Goal: Information Seeking & Learning: Learn about a topic

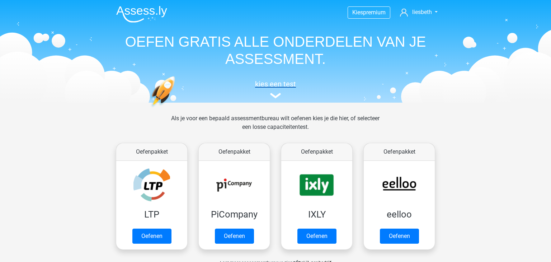
click at [281, 84] on h5 "kies een test" at bounding box center [275, 84] width 330 height 9
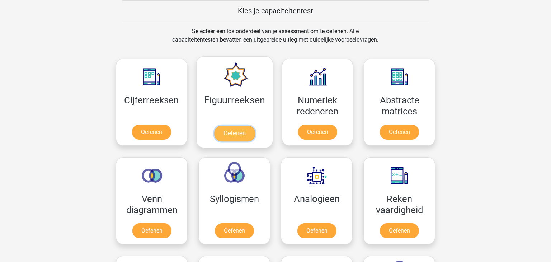
click at [242, 126] on link "Oefenen" at bounding box center [234, 134] width 41 height 16
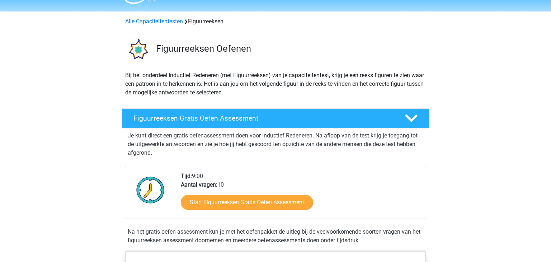
scroll to position [6, 0]
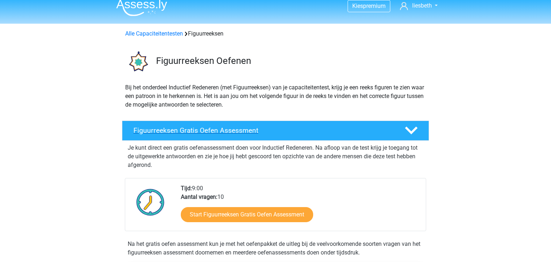
click at [226, 131] on h4 "Figuurreeksen Gratis Oefen Assessment" at bounding box center [263, 130] width 260 height 8
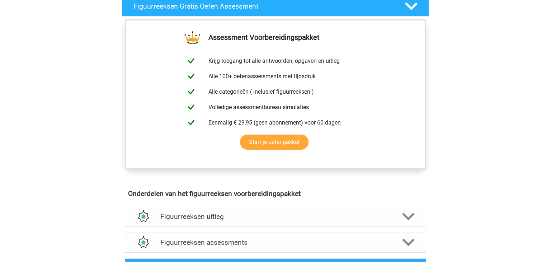
scroll to position [0, 0]
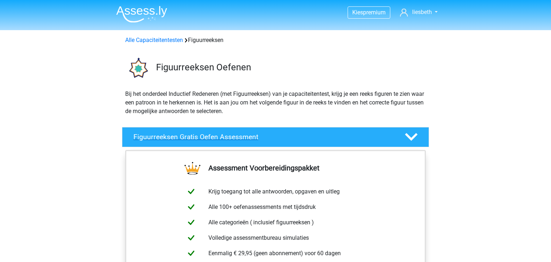
click at [231, 137] on h4 "Figuurreeksen Gratis Oefen Assessment" at bounding box center [263, 137] width 260 height 8
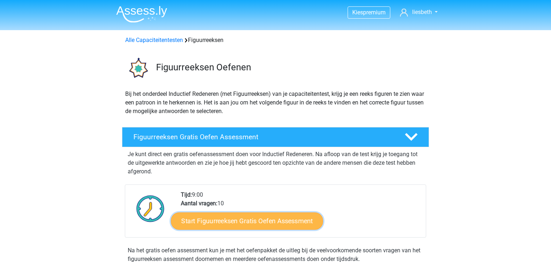
click at [216, 222] on link "Start Figuurreeksen Gratis Oefen Assessment" at bounding box center [247, 220] width 152 height 17
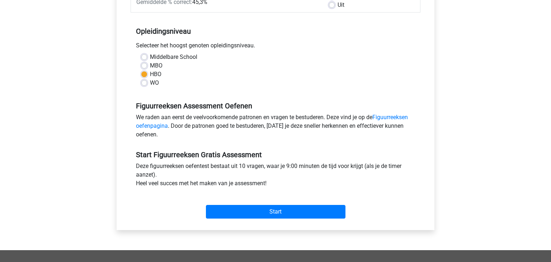
scroll to position [131, 0]
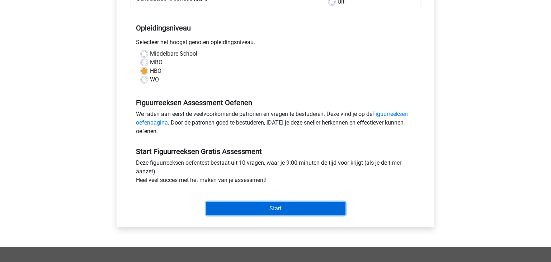
click at [276, 207] on input "Start" at bounding box center [276, 209] width 140 height 14
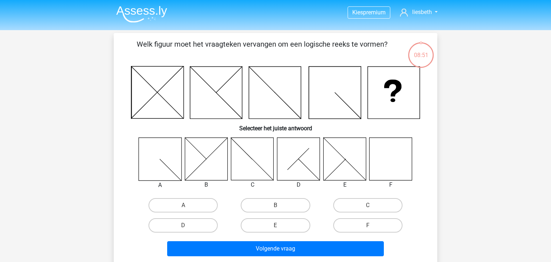
click at [391, 164] on icon at bounding box center [390, 158] width 43 height 43
click at [375, 226] on label "F" at bounding box center [367, 225] width 69 height 14
click at [372, 226] on input "F" at bounding box center [370, 227] width 5 height 5
radio input "true"
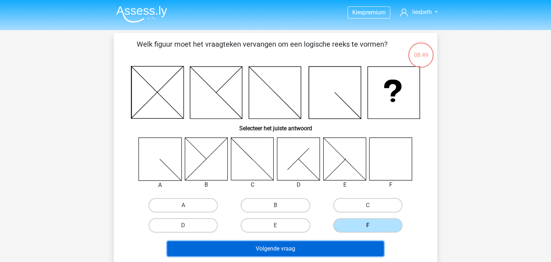
click at [291, 247] on button "Volgende vraag" at bounding box center [275, 248] width 217 height 15
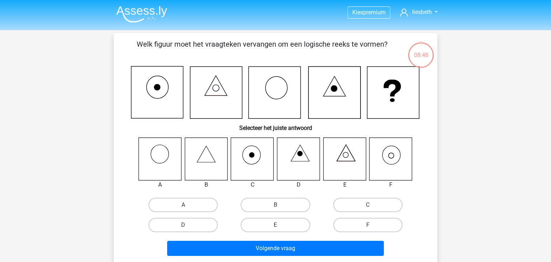
scroll to position [33, 0]
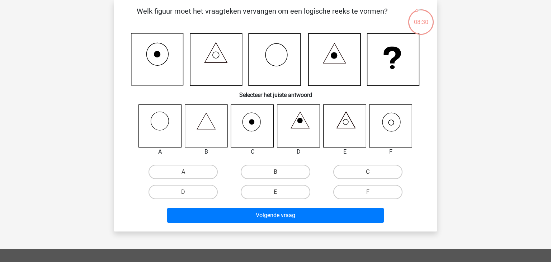
click at [395, 123] on icon at bounding box center [390, 125] width 43 height 43
click at [368, 191] on label "F" at bounding box center [367, 192] width 69 height 14
click at [368, 192] on input "F" at bounding box center [370, 194] width 5 height 5
radio input "true"
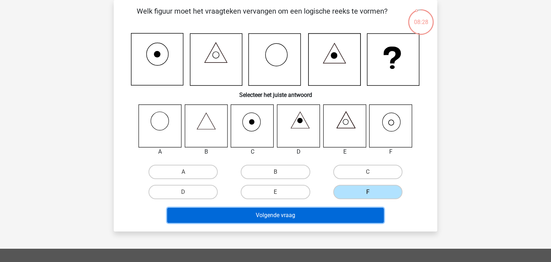
click at [280, 215] on button "Volgende vraag" at bounding box center [275, 215] width 217 height 15
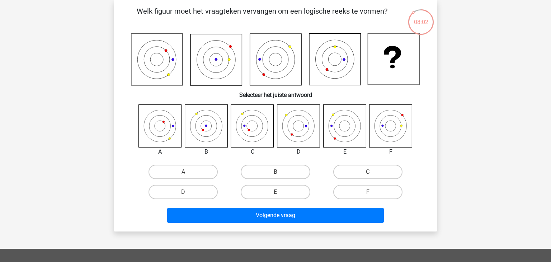
click at [280, 173] on input "B" at bounding box center [278, 174] width 5 height 5
radio input "true"
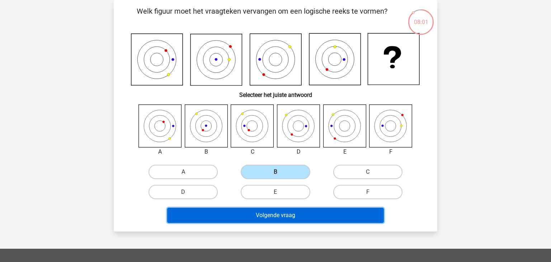
click at [288, 216] on button "Volgende vraag" at bounding box center [275, 215] width 217 height 15
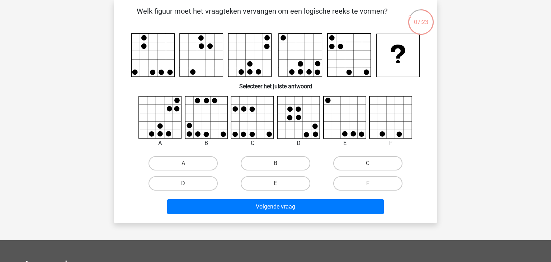
click at [192, 184] on label "D" at bounding box center [183, 183] width 69 height 14
click at [188, 184] on input "D" at bounding box center [185, 185] width 5 height 5
radio input "true"
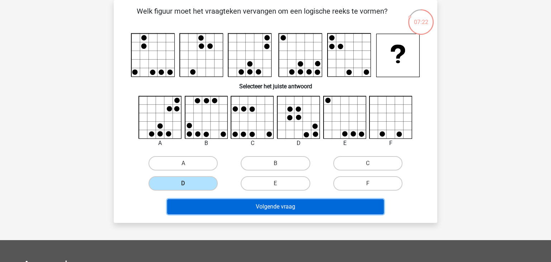
click at [278, 207] on button "Volgende vraag" at bounding box center [275, 206] width 217 height 15
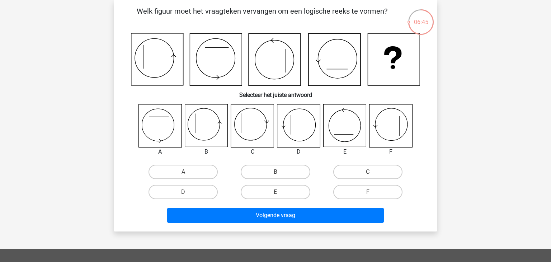
click at [204, 127] on icon at bounding box center [206, 125] width 43 height 43
click at [303, 172] on label "B" at bounding box center [275, 172] width 69 height 14
click at [280, 172] on input "B" at bounding box center [278, 174] width 5 height 5
radio input "true"
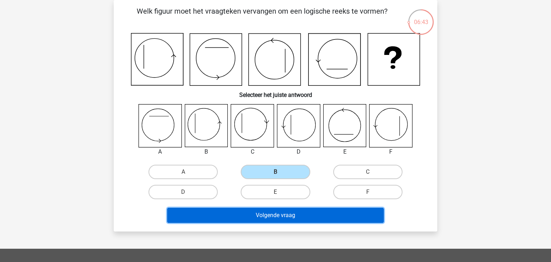
click at [288, 218] on button "Volgende vraag" at bounding box center [275, 215] width 217 height 15
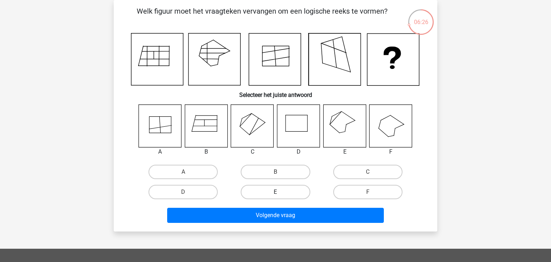
click at [265, 190] on label "E" at bounding box center [275, 192] width 69 height 14
click at [276, 192] on input "E" at bounding box center [278, 194] width 5 height 5
radio input "true"
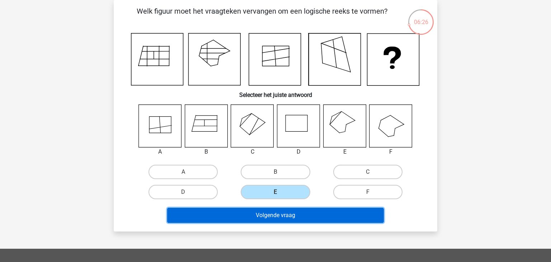
click at [268, 220] on button "Volgende vraag" at bounding box center [275, 215] width 217 height 15
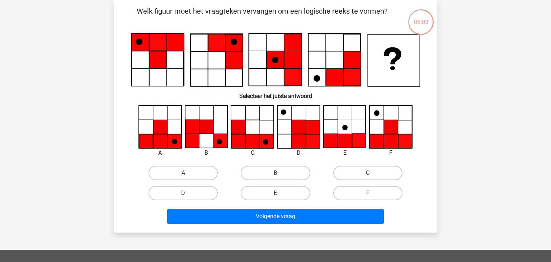
click at [371, 189] on label "F" at bounding box center [367, 193] width 69 height 14
click at [371, 193] on input "F" at bounding box center [370, 195] width 5 height 5
radio input "true"
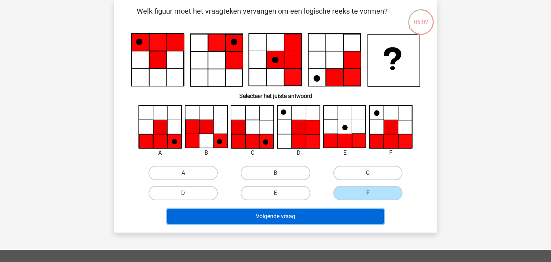
click at [275, 218] on button "Volgende vraag" at bounding box center [275, 216] width 217 height 15
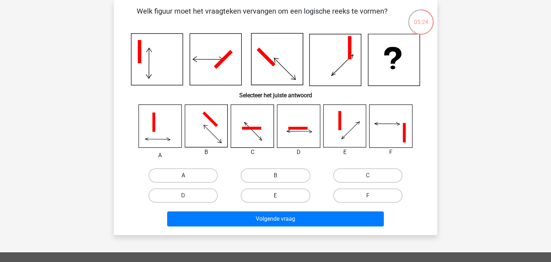
click at [196, 174] on label "A" at bounding box center [183, 175] width 69 height 14
click at [188, 175] on input "A" at bounding box center [185, 177] width 5 height 5
radio input "true"
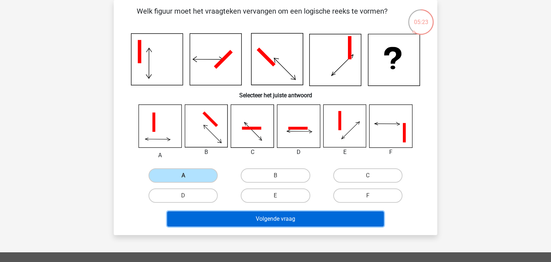
click at [254, 215] on button "Volgende vraag" at bounding box center [275, 218] width 217 height 15
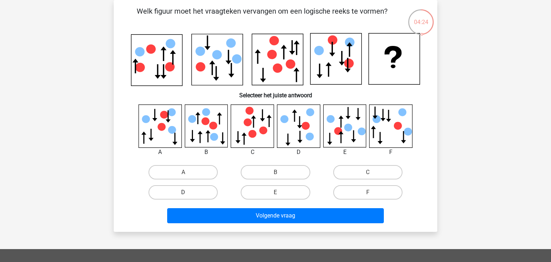
click at [192, 192] on label "D" at bounding box center [183, 192] width 69 height 14
click at [188, 192] on input "D" at bounding box center [185, 194] width 5 height 5
radio input "true"
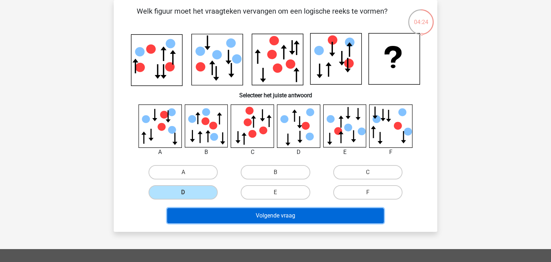
click at [275, 211] on button "Volgende vraag" at bounding box center [275, 215] width 217 height 15
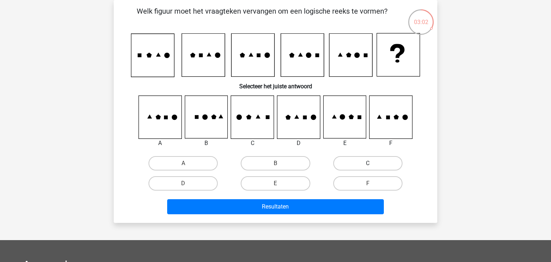
click at [351, 161] on label "C" at bounding box center [367, 163] width 69 height 14
click at [368, 163] on input "C" at bounding box center [370, 165] width 5 height 5
radio input "true"
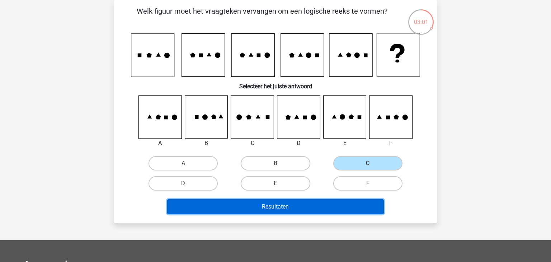
click at [273, 206] on button "Resultaten" at bounding box center [275, 206] width 217 height 15
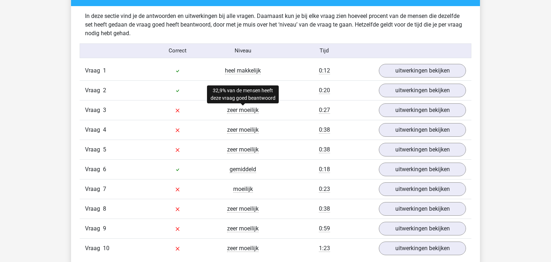
scroll to position [571, 0]
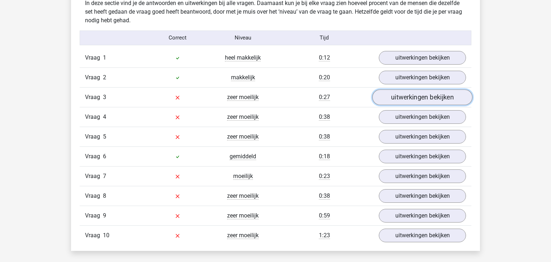
click at [428, 98] on link "uitwerkingen bekijken" at bounding box center [422, 97] width 100 height 16
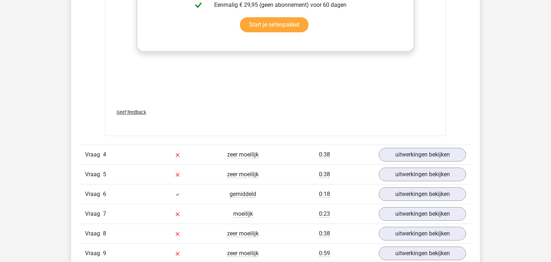
scroll to position [1194, 0]
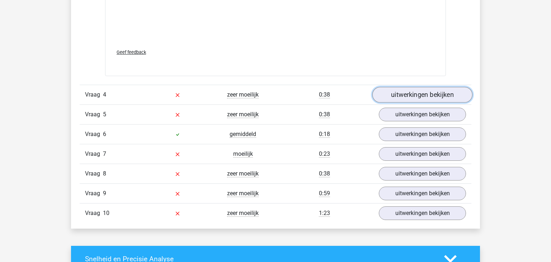
click at [425, 97] on link "uitwerkingen bekijken" at bounding box center [422, 95] width 100 height 16
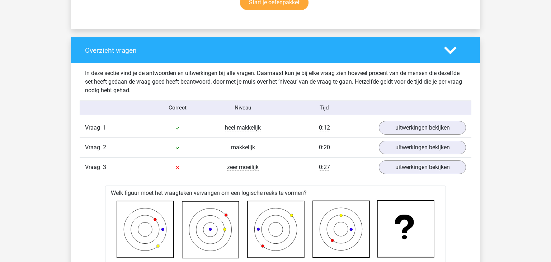
scroll to position [484, 0]
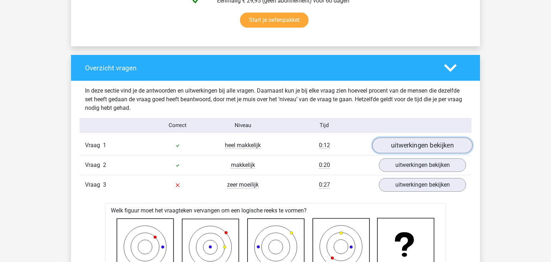
click at [413, 145] on link "uitwerkingen bekijken" at bounding box center [422, 145] width 100 height 16
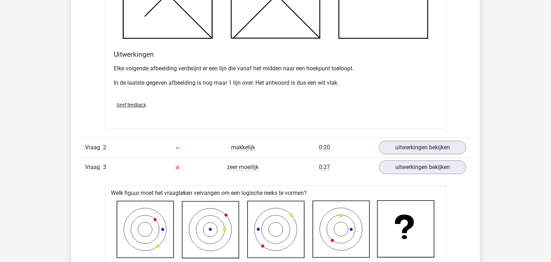
scroll to position [928, 0]
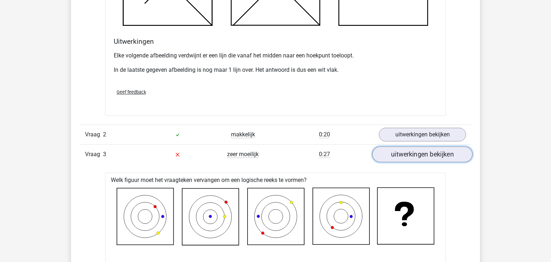
click at [418, 154] on link "uitwerkingen bekijken" at bounding box center [422, 154] width 100 height 16
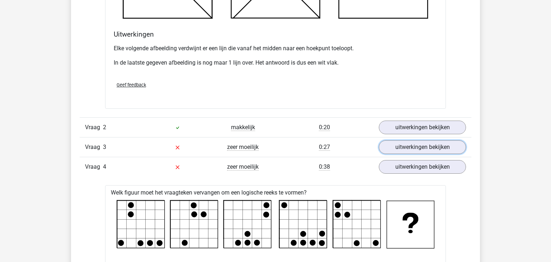
scroll to position [936, 0]
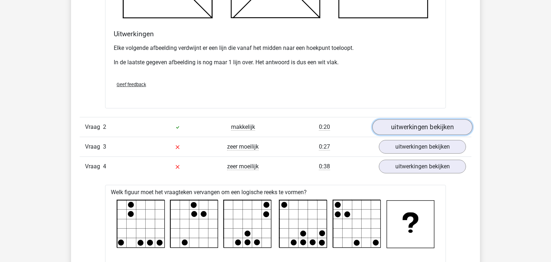
click at [419, 129] on link "uitwerkingen bekijken" at bounding box center [422, 127] width 100 height 16
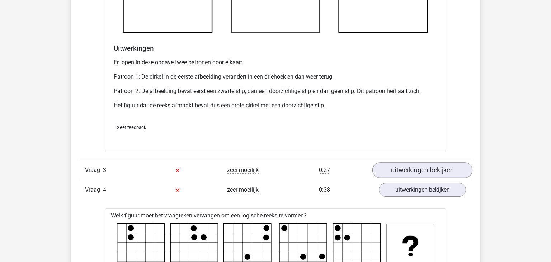
scroll to position [1354, 0]
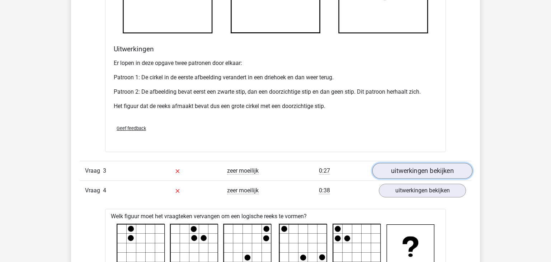
click at [416, 168] on link "uitwerkingen bekijken" at bounding box center [422, 171] width 100 height 16
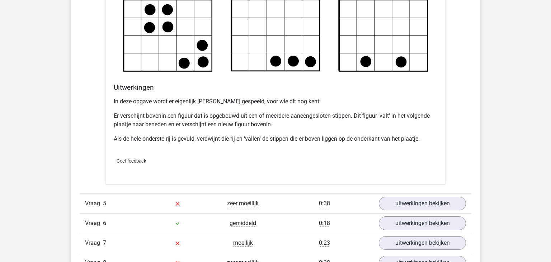
scroll to position [2456, 0]
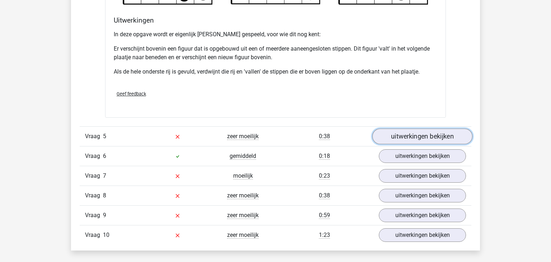
click at [414, 135] on link "uitwerkingen bekijken" at bounding box center [422, 136] width 100 height 16
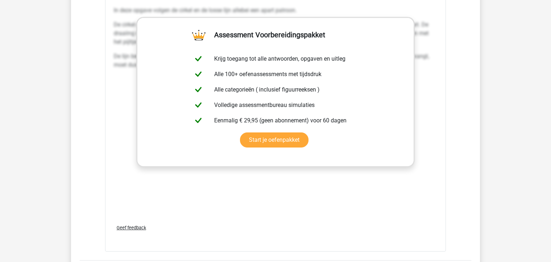
scroll to position [3112, 0]
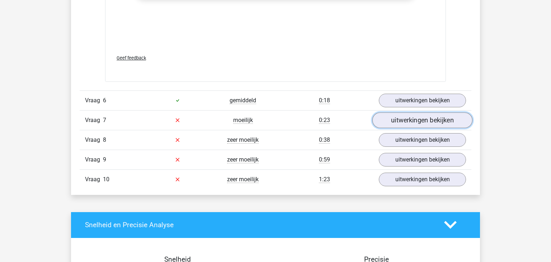
click at [420, 120] on link "uitwerkingen bekijken" at bounding box center [422, 120] width 100 height 16
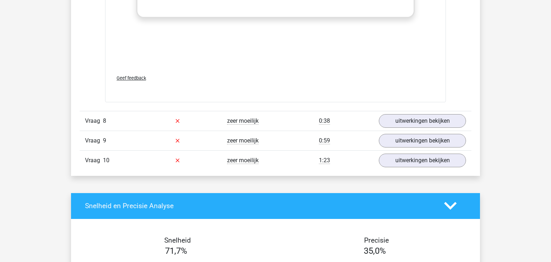
scroll to position [3739, 0]
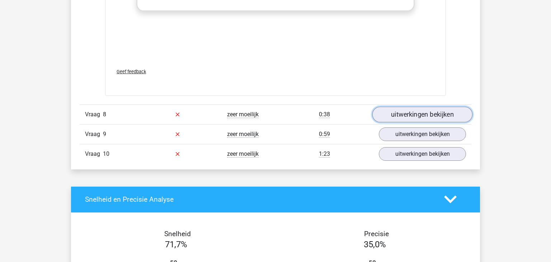
click at [409, 112] on link "uitwerkingen bekijken" at bounding box center [422, 115] width 100 height 16
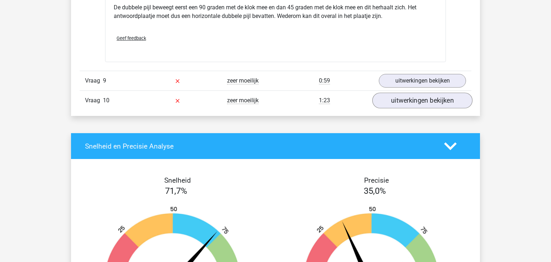
scroll to position [4230, 0]
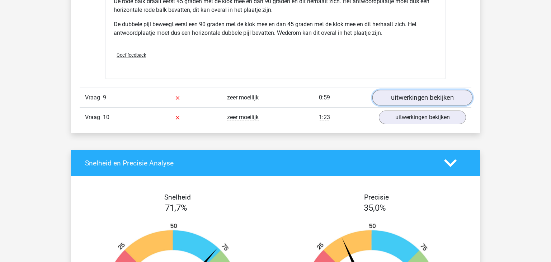
click at [413, 95] on link "uitwerkingen bekijken" at bounding box center [422, 98] width 100 height 16
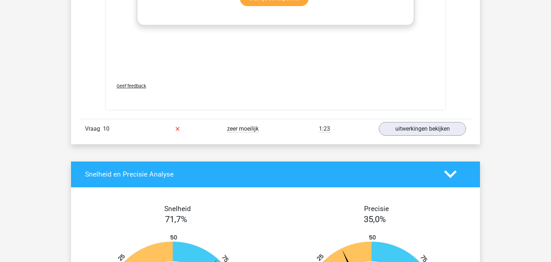
scroll to position [4826, 0]
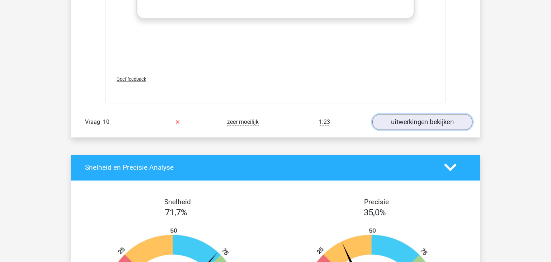
click at [419, 121] on link "uitwerkingen bekijken" at bounding box center [422, 122] width 100 height 16
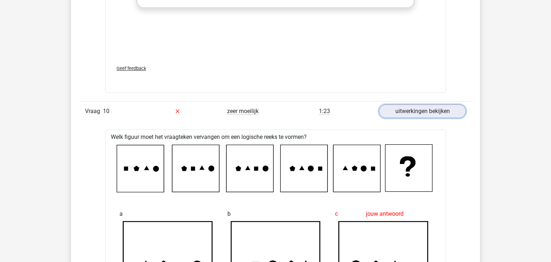
scroll to position [4836, 0]
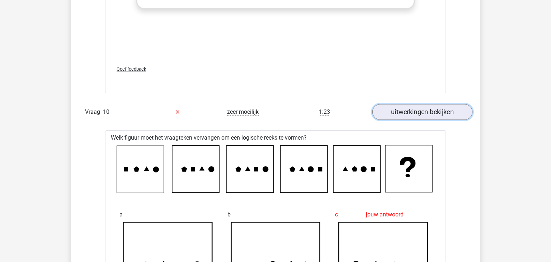
click at [419, 112] on link "uitwerkingen bekijken" at bounding box center [422, 112] width 100 height 16
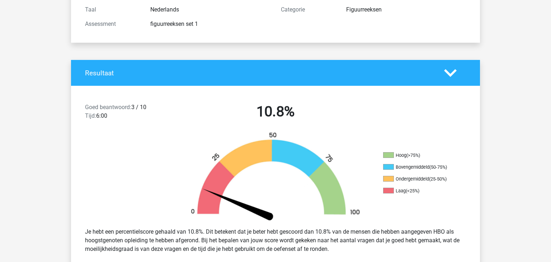
scroll to position [0, 0]
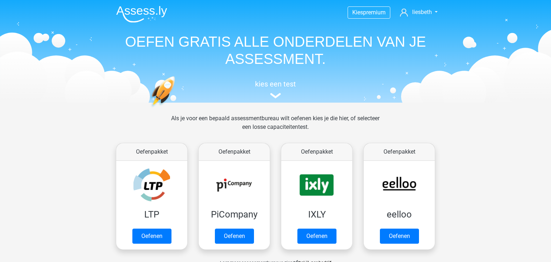
click at [276, 90] on div "kies een test" at bounding box center [275, 88] width 330 height 24
click at [274, 84] on h5 "kies een test" at bounding box center [275, 84] width 330 height 9
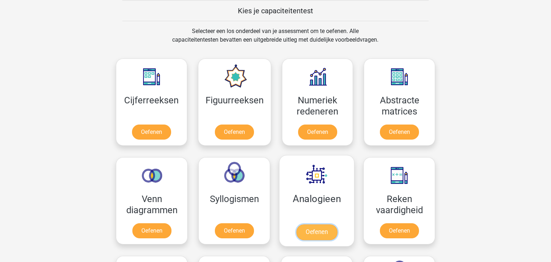
click at [321, 232] on link "Oefenen" at bounding box center [316, 232] width 41 height 16
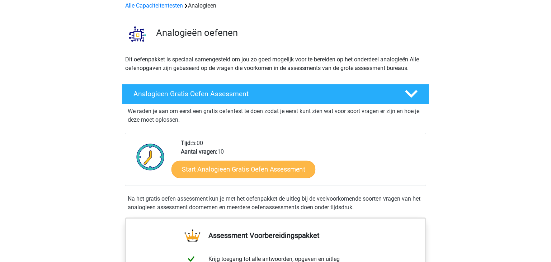
scroll to position [44, 0]
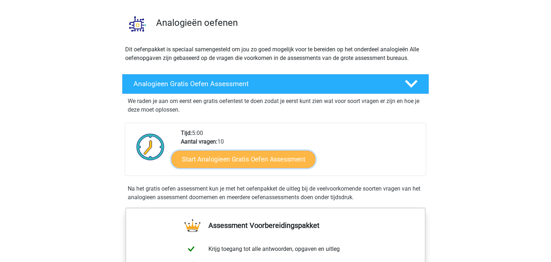
click at [239, 159] on link "Start Analogieen Gratis Oefen Assessment" at bounding box center [243, 158] width 144 height 17
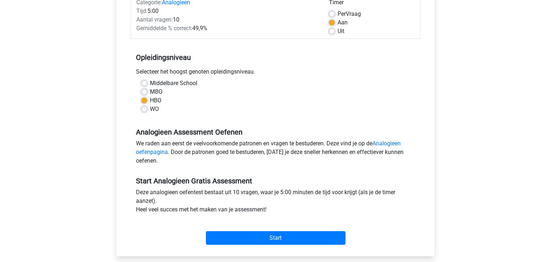
scroll to position [107, 0]
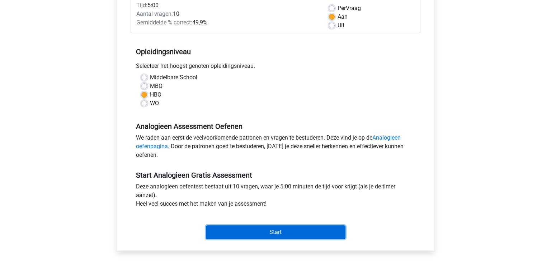
click at [259, 233] on input "Start" at bounding box center [276, 232] width 140 height 14
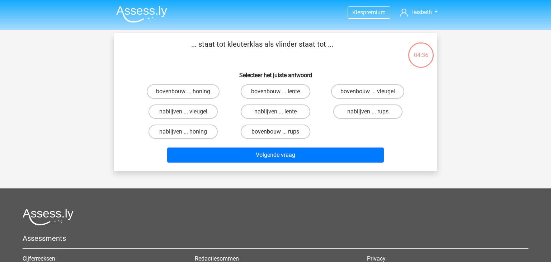
click at [273, 133] on label "bovenbouw ... rups" at bounding box center [275, 131] width 69 height 14
click at [276, 133] on input "bovenbouw ... rups" at bounding box center [278, 134] width 5 height 5
radio input "true"
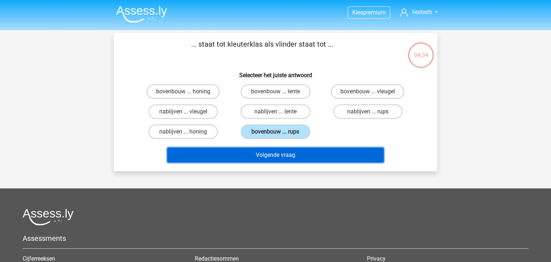
click at [282, 154] on button "Volgende vraag" at bounding box center [275, 154] width 217 height 15
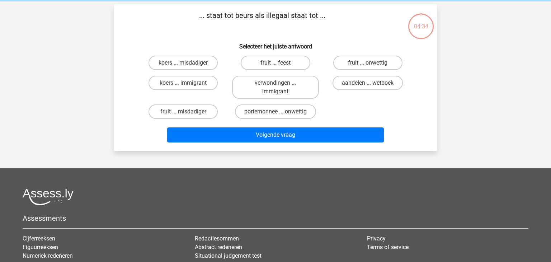
scroll to position [33, 0]
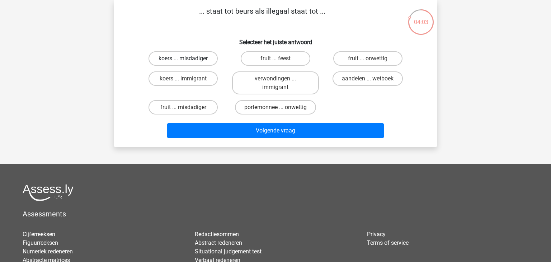
click at [208, 60] on label "koers ... misdadiger" at bounding box center [183, 58] width 69 height 14
click at [188, 60] on input "koers ... misdadiger" at bounding box center [185, 60] width 5 height 5
radio input "true"
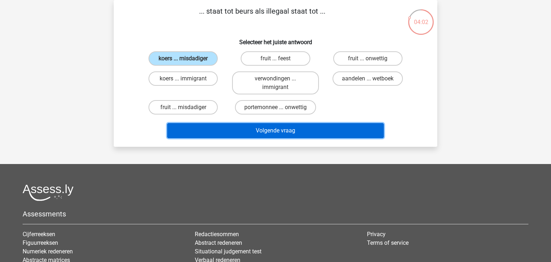
click at [274, 131] on button "Volgende vraag" at bounding box center [275, 130] width 217 height 15
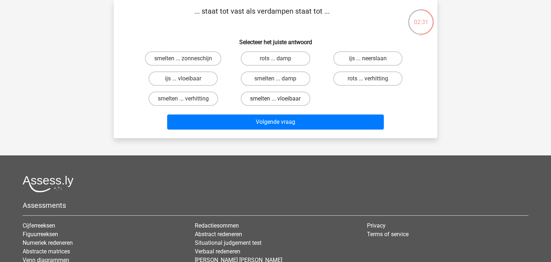
click at [283, 99] on label "smelten ... vloeibaar" at bounding box center [275, 98] width 69 height 14
click at [280, 99] on input "smelten ... vloeibaar" at bounding box center [278, 101] width 5 height 5
radio input "true"
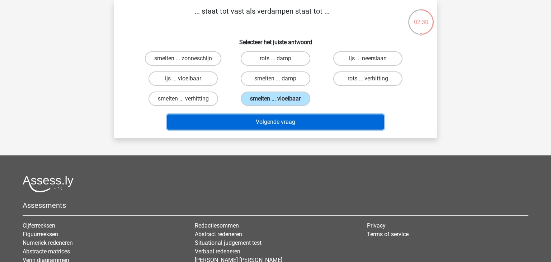
click at [282, 123] on button "Volgende vraag" at bounding box center [275, 121] width 217 height 15
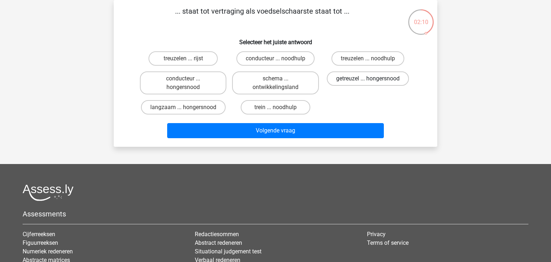
click at [365, 80] on label "getreuzel ... hongersnood" at bounding box center [368, 78] width 82 height 14
click at [368, 80] on input "getreuzel ... hongersnood" at bounding box center [370, 81] width 5 height 5
radio input "true"
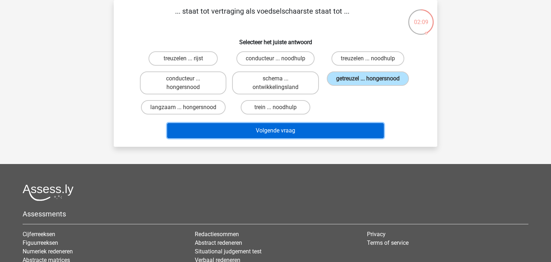
click at [319, 130] on button "Volgende vraag" at bounding box center [275, 130] width 217 height 15
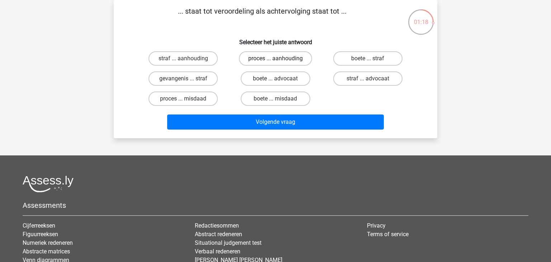
click at [267, 58] on label "proces ... aanhouding" at bounding box center [275, 58] width 73 height 14
click at [276, 58] on input "proces ... aanhouding" at bounding box center [278, 60] width 5 height 5
radio input "true"
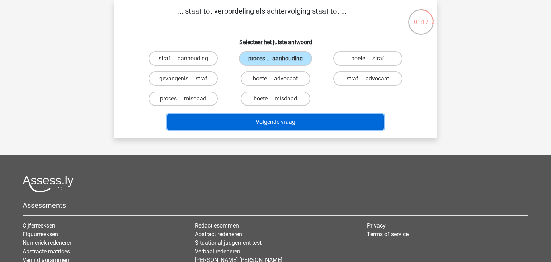
click at [283, 123] on button "Volgende vraag" at bounding box center [275, 121] width 217 height 15
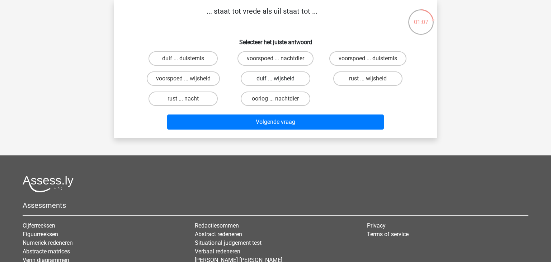
click at [273, 77] on label "duif ... wijsheid" at bounding box center [275, 78] width 69 height 14
click at [276, 79] on input "duif ... wijsheid" at bounding box center [278, 81] width 5 height 5
radio input "true"
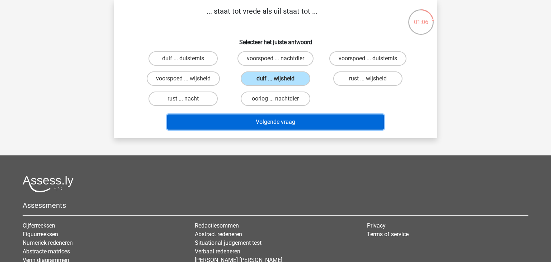
click at [293, 123] on button "Volgende vraag" at bounding box center [275, 121] width 217 height 15
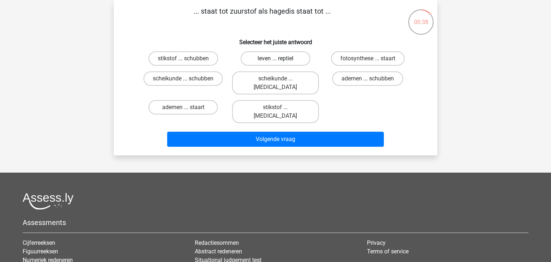
click at [289, 60] on label "leven ... reptiel" at bounding box center [275, 58] width 69 height 14
click at [280, 60] on input "leven ... reptiel" at bounding box center [278, 60] width 5 height 5
radio input "true"
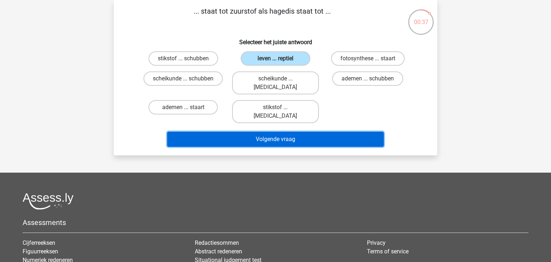
click at [293, 132] on button "Volgende vraag" at bounding box center [275, 139] width 217 height 15
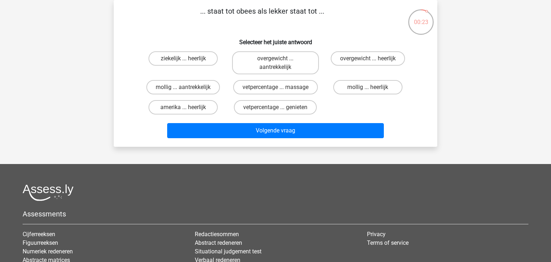
click at [369, 87] on input "mollig ... heerlijk" at bounding box center [370, 89] width 5 height 5
radio input "true"
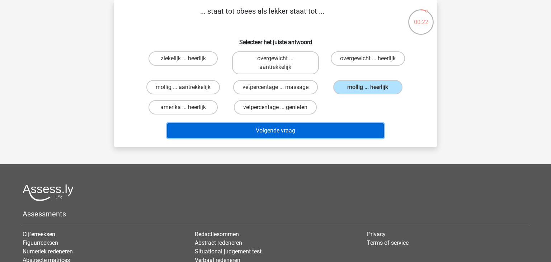
click at [339, 131] on button "Volgende vraag" at bounding box center [275, 130] width 217 height 15
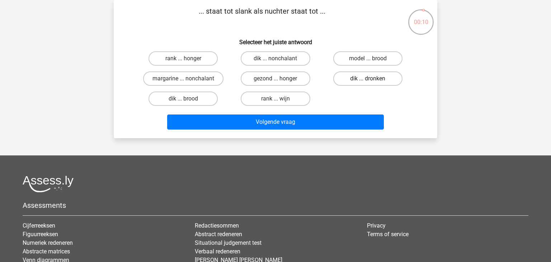
click at [365, 82] on label "dik ... dronken" at bounding box center [367, 78] width 69 height 14
click at [368, 82] on input "dik ... dronken" at bounding box center [370, 81] width 5 height 5
radio input "true"
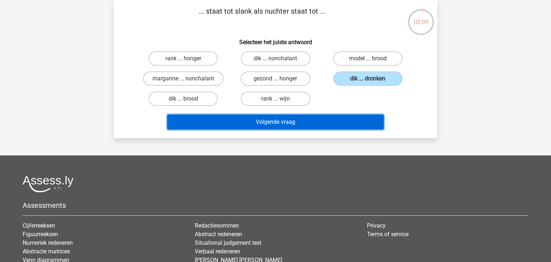
click at [337, 121] on button "Volgende vraag" at bounding box center [275, 121] width 217 height 15
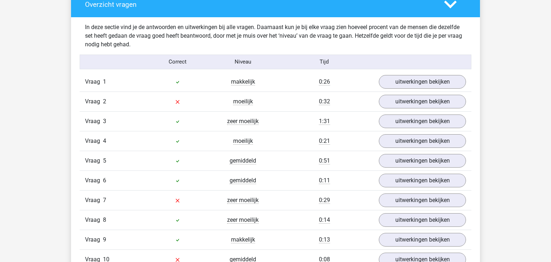
scroll to position [552, 0]
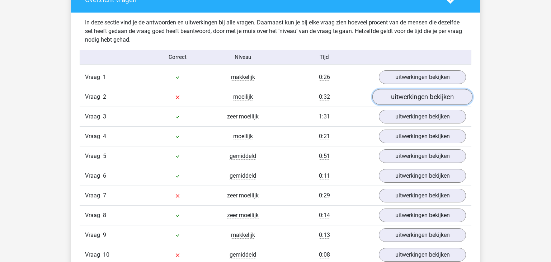
click at [408, 97] on link "uitwerkingen bekijken" at bounding box center [422, 97] width 100 height 16
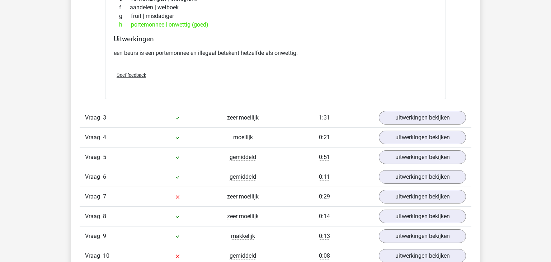
scroll to position [730, 0]
click at [423, 199] on link "uitwerkingen bekijken" at bounding box center [422, 196] width 100 height 16
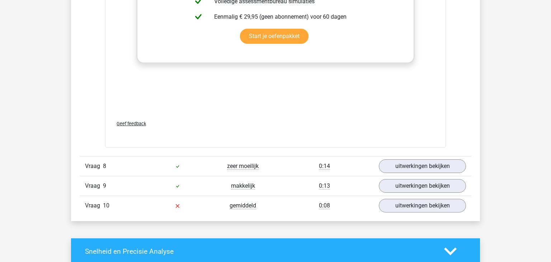
scroll to position [1204, 0]
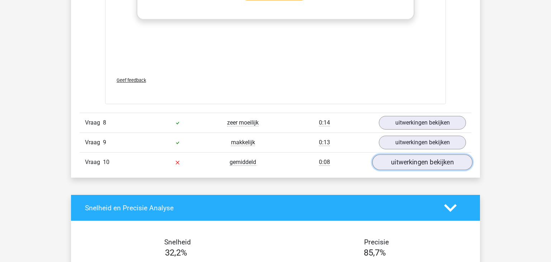
click at [422, 164] on link "uitwerkingen bekijken" at bounding box center [422, 163] width 100 height 16
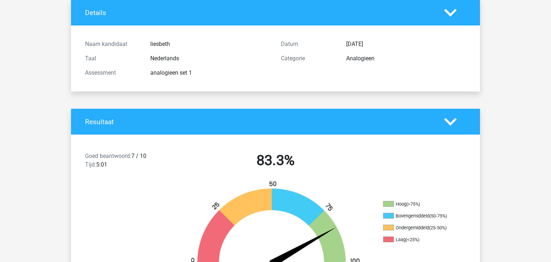
scroll to position [0, 0]
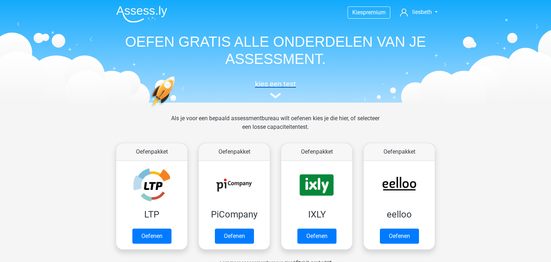
click at [282, 87] on h5 "kies een test" at bounding box center [275, 84] width 330 height 9
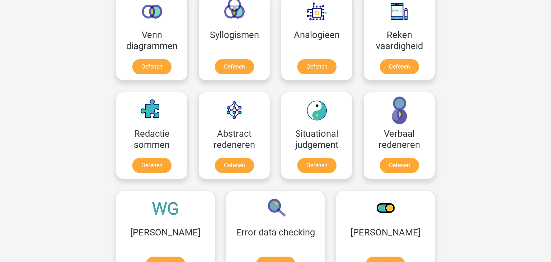
scroll to position [460, 0]
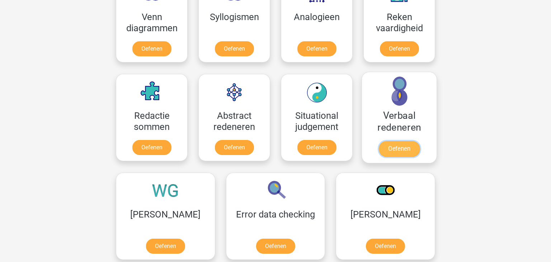
click at [404, 145] on link "Oefenen" at bounding box center [399, 149] width 41 height 16
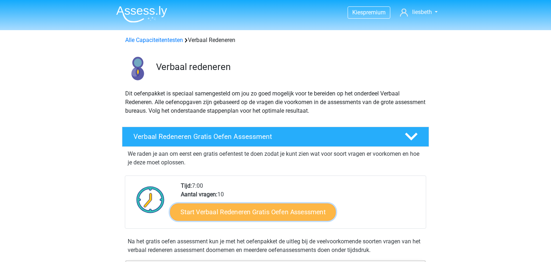
click at [225, 211] on link "Start Verbaal Redeneren Gratis Oefen Assessment" at bounding box center [253, 211] width 166 height 17
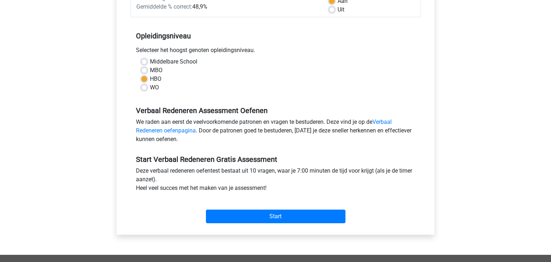
scroll to position [124, 0]
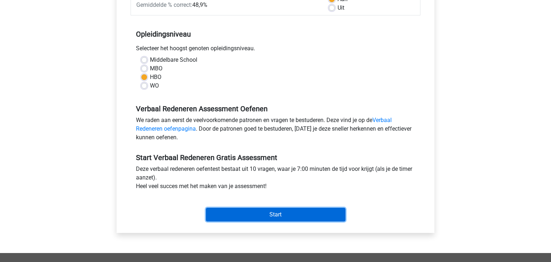
click at [258, 213] on input "Start" at bounding box center [276, 215] width 140 height 14
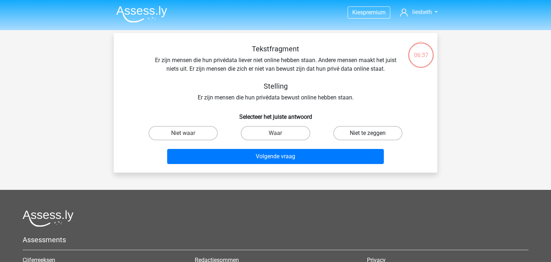
click at [354, 130] on label "Niet te zeggen" at bounding box center [367, 133] width 69 height 14
click at [368, 133] on input "Niet te zeggen" at bounding box center [370, 135] width 5 height 5
radio input "true"
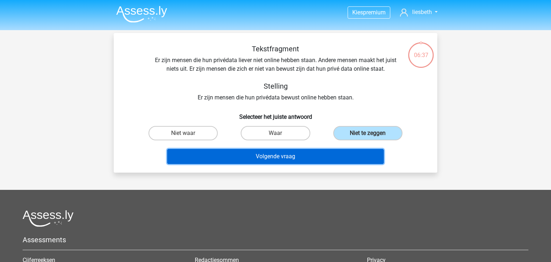
click at [305, 160] on button "Volgende vraag" at bounding box center [275, 156] width 217 height 15
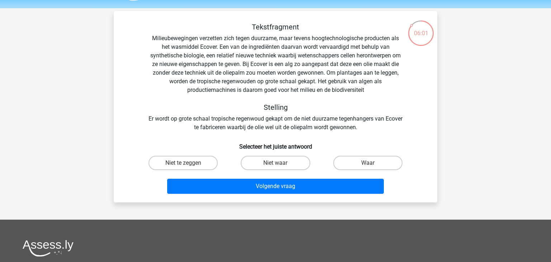
scroll to position [18, 0]
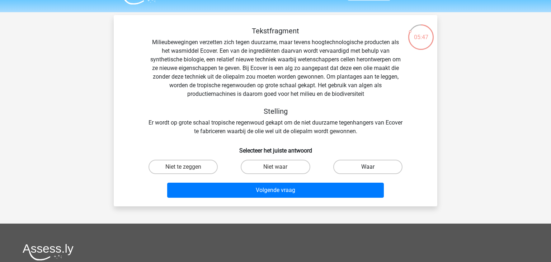
click at [362, 165] on label "Waar" at bounding box center [367, 167] width 69 height 14
click at [368, 167] on input "Waar" at bounding box center [370, 169] width 5 height 5
radio input "true"
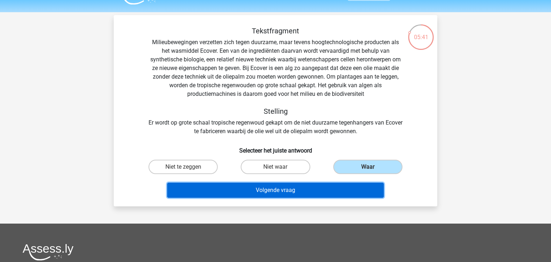
click at [277, 193] on button "Volgende vraag" at bounding box center [275, 190] width 217 height 15
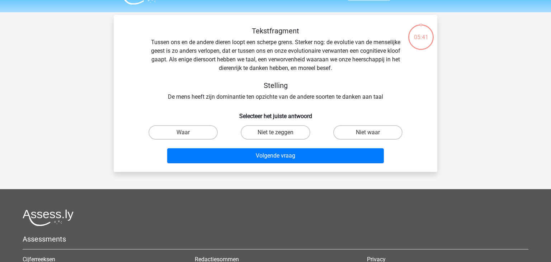
scroll to position [33, 0]
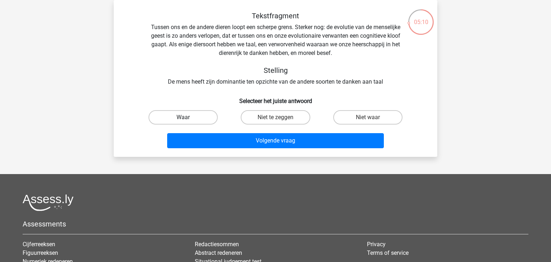
click at [196, 116] on label "Waar" at bounding box center [183, 117] width 69 height 14
click at [188, 117] on input "Waar" at bounding box center [185, 119] width 5 height 5
radio input "true"
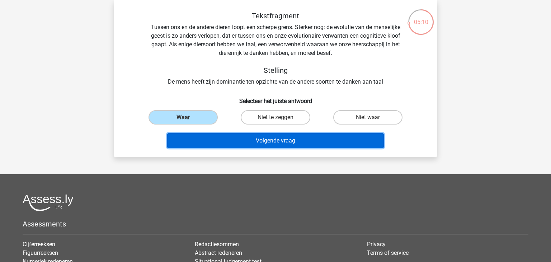
click at [271, 141] on button "Volgende vraag" at bounding box center [275, 140] width 217 height 15
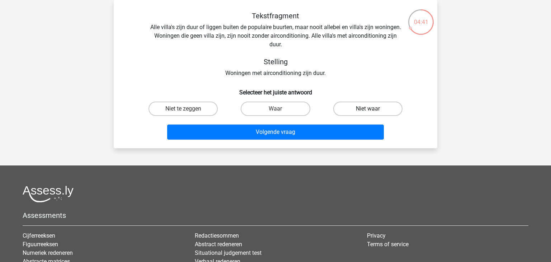
click at [380, 111] on label "Niet waar" at bounding box center [367, 109] width 69 height 14
click at [372, 111] on input "Niet waar" at bounding box center [370, 111] width 5 height 5
radio input "true"
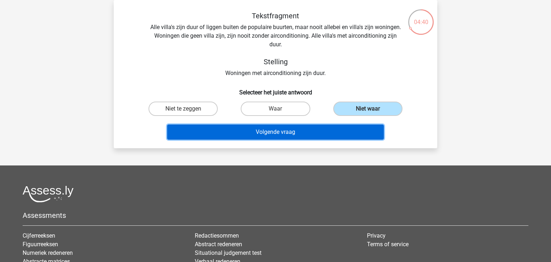
click at [328, 130] on button "Volgende vraag" at bounding box center [275, 131] width 217 height 15
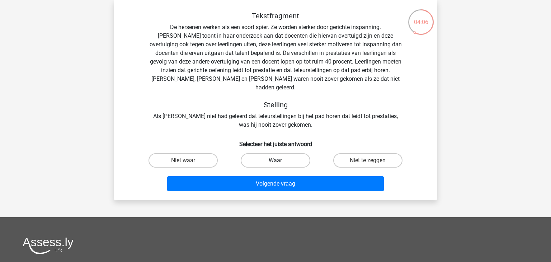
click at [273, 153] on label "Waar" at bounding box center [275, 160] width 69 height 14
click at [276, 160] on input "Waar" at bounding box center [278, 162] width 5 height 5
radio input "true"
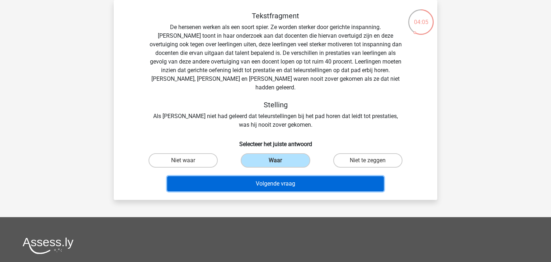
click at [277, 177] on button "Volgende vraag" at bounding box center [275, 183] width 217 height 15
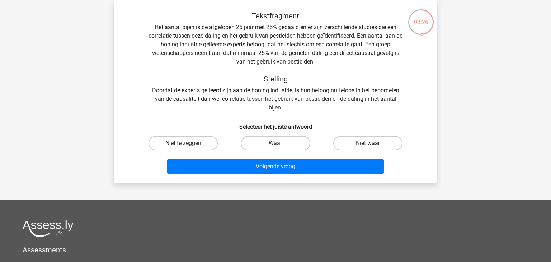
click at [369, 141] on label "Niet waar" at bounding box center [367, 143] width 69 height 14
click at [369, 143] on input "Niet waar" at bounding box center [370, 145] width 5 height 5
radio input "true"
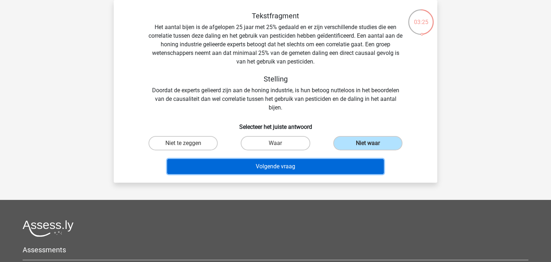
click at [320, 165] on button "Volgende vraag" at bounding box center [275, 166] width 217 height 15
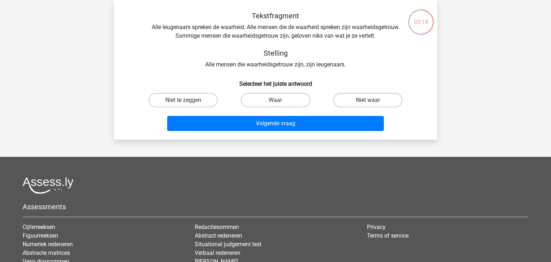
scroll to position [29, 0]
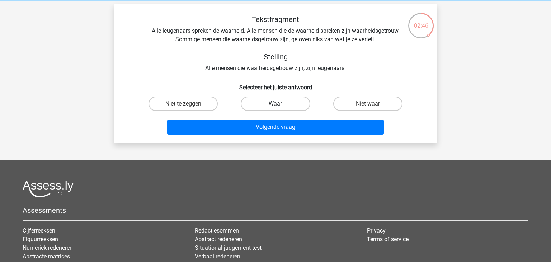
click at [282, 100] on label "Waar" at bounding box center [275, 103] width 69 height 14
click at [280, 104] on input "Waar" at bounding box center [278, 106] width 5 height 5
radio input "true"
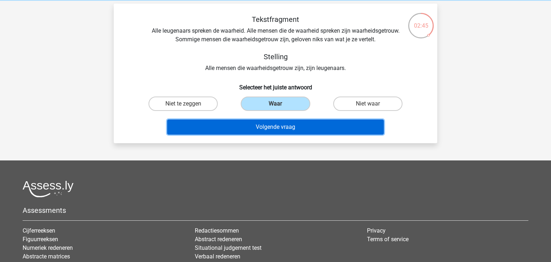
click at [293, 127] on button "Volgende vraag" at bounding box center [275, 126] width 217 height 15
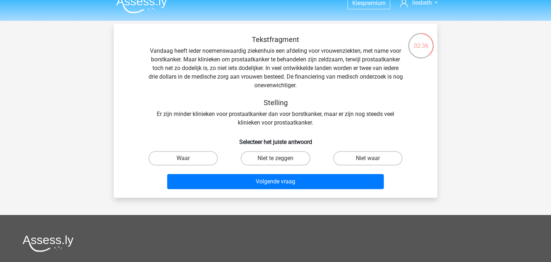
scroll to position [5, 0]
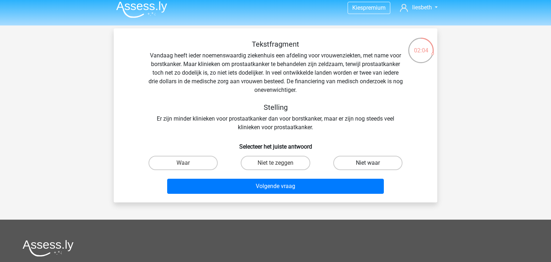
click at [365, 163] on label "Niet waar" at bounding box center [367, 163] width 69 height 14
click at [368, 163] on input "Niet waar" at bounding box center [370, 165] width 5 height 5
radio input "true"
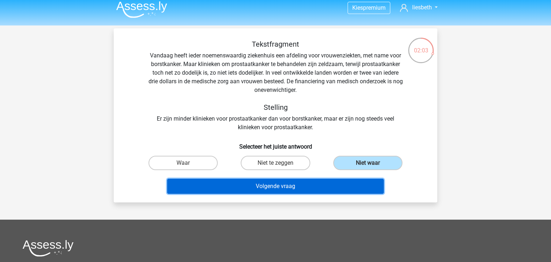
click at [279, 186] on button "Volgende vraag" at bounding box center [275, 186] width 217 height 15
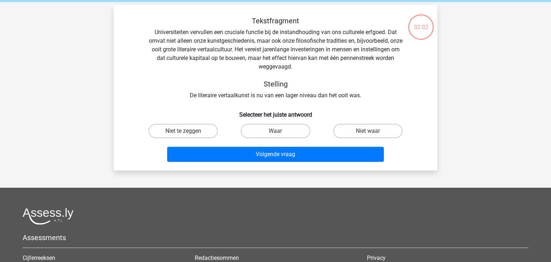
scroll to position [33, 0]
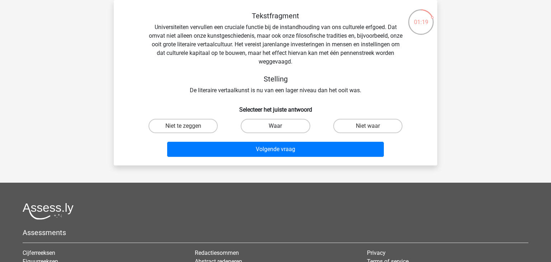
click at [301, 130] on label "Waar" at bounding box center [275, 126] width 69 height 14
click at [280, 130] on input "Waar" at bounding box center [278, 128] width 5 height 5
radio input "true"
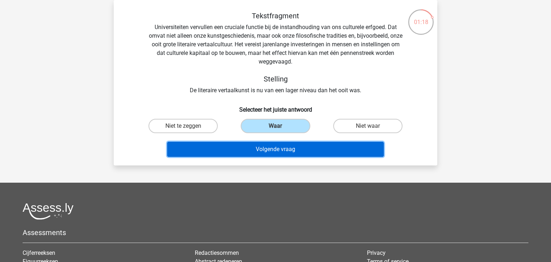
click at [286, 149] on button "Volgende vraag" at bounding box center [275, 149] width 217 height 15
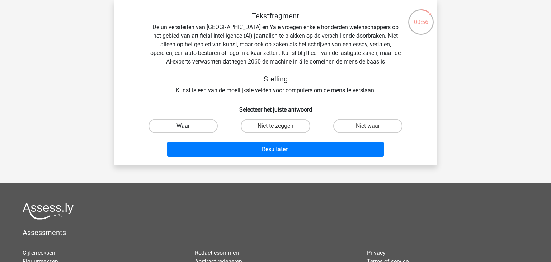
click at [189, 128] on label "Waar" at bounding box center [183, 126] width 69 height 14
click at [188, 128] on input "Waar" at bounding box center [185, 128] width 5 height 5
radio input "true"
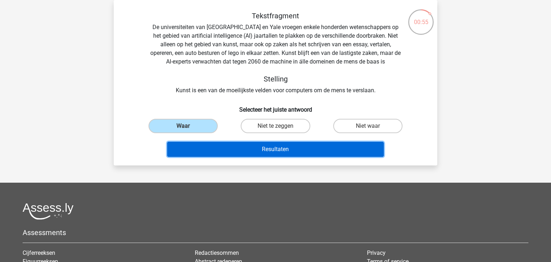
click at [284, 149] on button "Resultaten" at bounding box center [275, 149] width 217 height 15
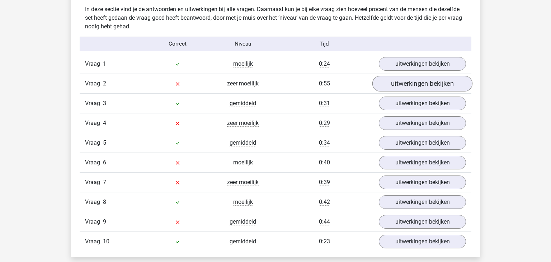
scroll to position [574, 0]
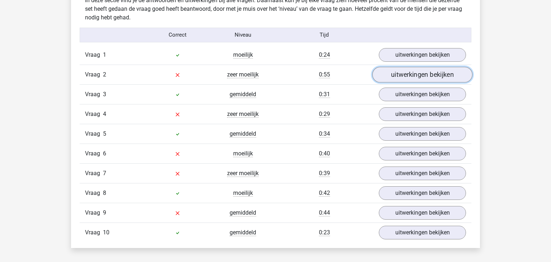
click at [422, 75] on link "uitwerkingen bekijken" at bounding box center [422, 75] width 100 height 16
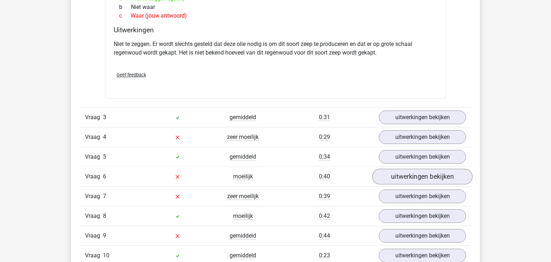
scroll to position [815, 0]
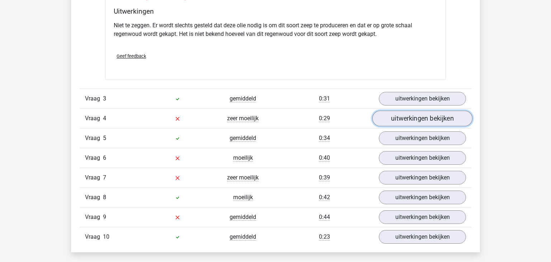
click at [412, 116] on link "uitwerkingen bekijken" at bounding box center [422, 118] width 100 height 16
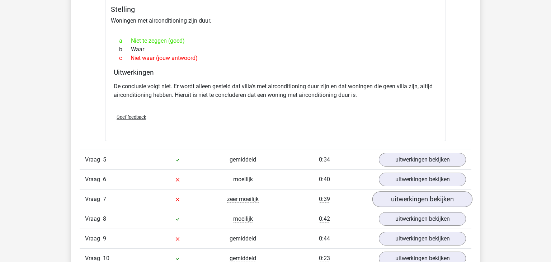
scroll to position [1010, 0]
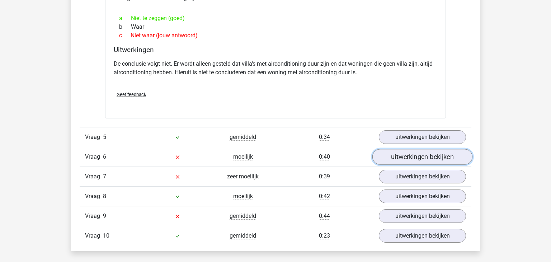
click at [418, 156] on link "uitwerkingen bekijken" at bounding box center [422, 157] width 100 height 16
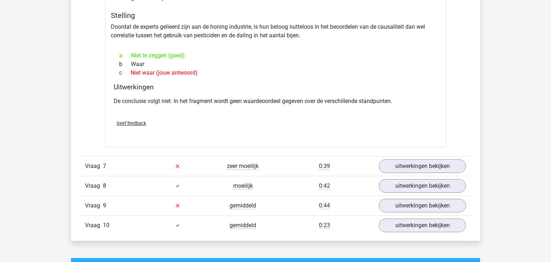
scroll to position [1238, 0]
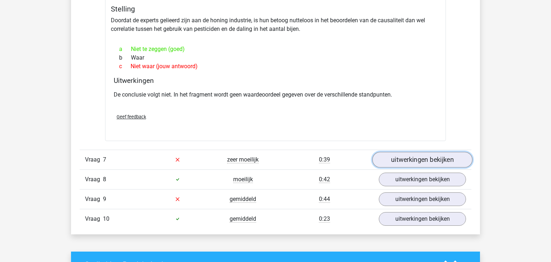
click at [416, 157] on link "uitwerkingen bekijken" at bounding box center [422, 160] width 100 height 16
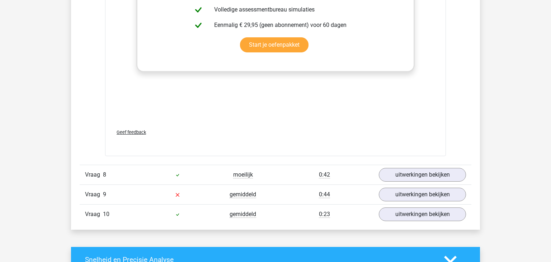
scroll to position [1656, 0]
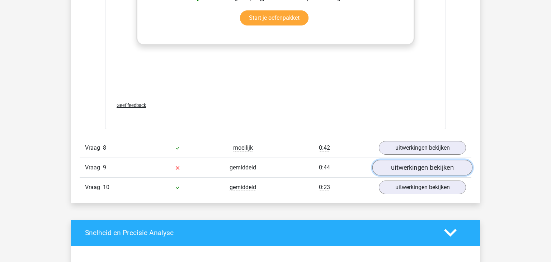
click at [419, 160] on link "uitwerkingen bekijken" at bounding box center [422, 168] width 100 height 16
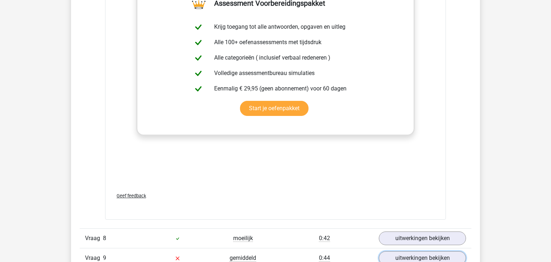
scroll to position [1329, 0]
